Goal: Task Accomplishment & Management: Use online tool/utility

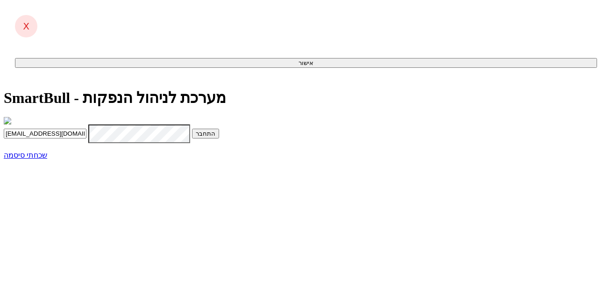
click at [219, 138] on button "התחבר" at bounding box center [205, 133] width 27 height 10
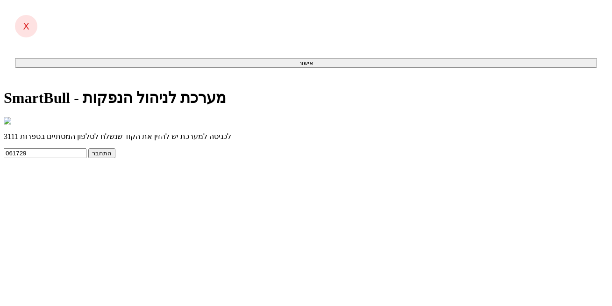
type input "061729"
click at [115, 158] on button "התחבר" at bounding box center [101, 153] width 27 height 10
